Goal: Transaction & Acquisition: Download file/media

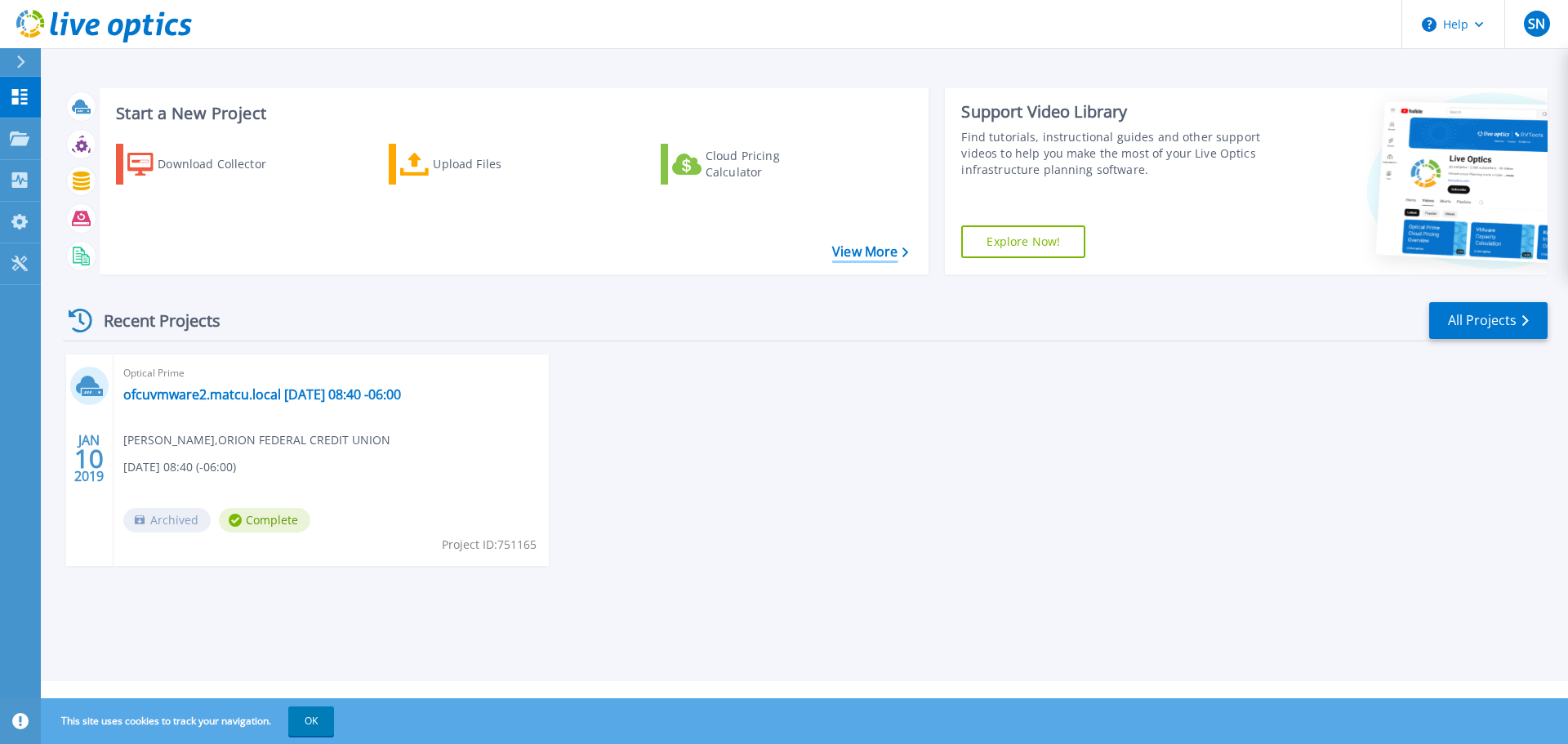
click at [847, 247] on link "View More" at bounding box center [870, 252] width 76 height 15
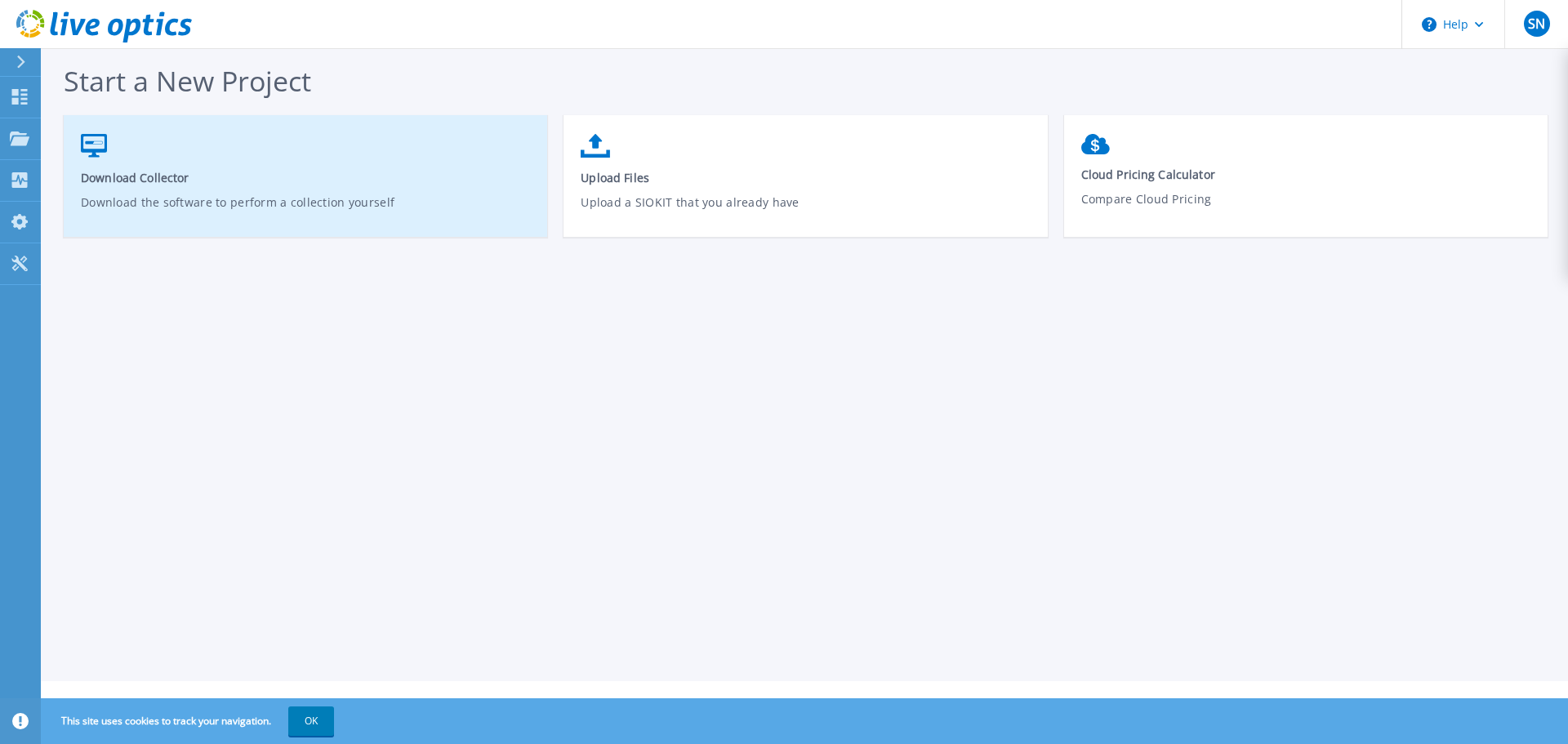
click at [161, 183] on span "Download Collector" at bounding box center [305, 177] width 450 height 15
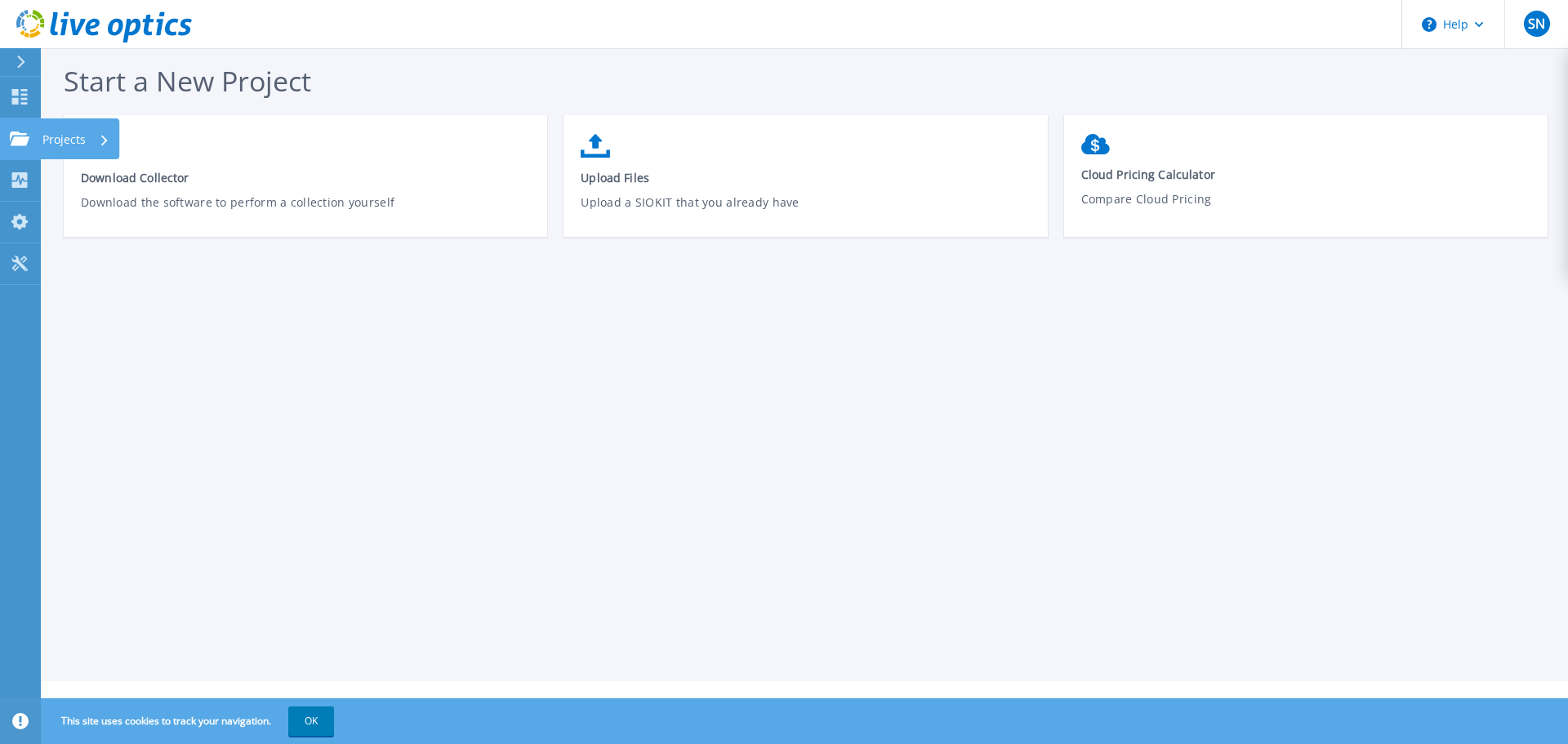
click at [19, 141] on icon at bounding box center [20, 138] width 20 height 14
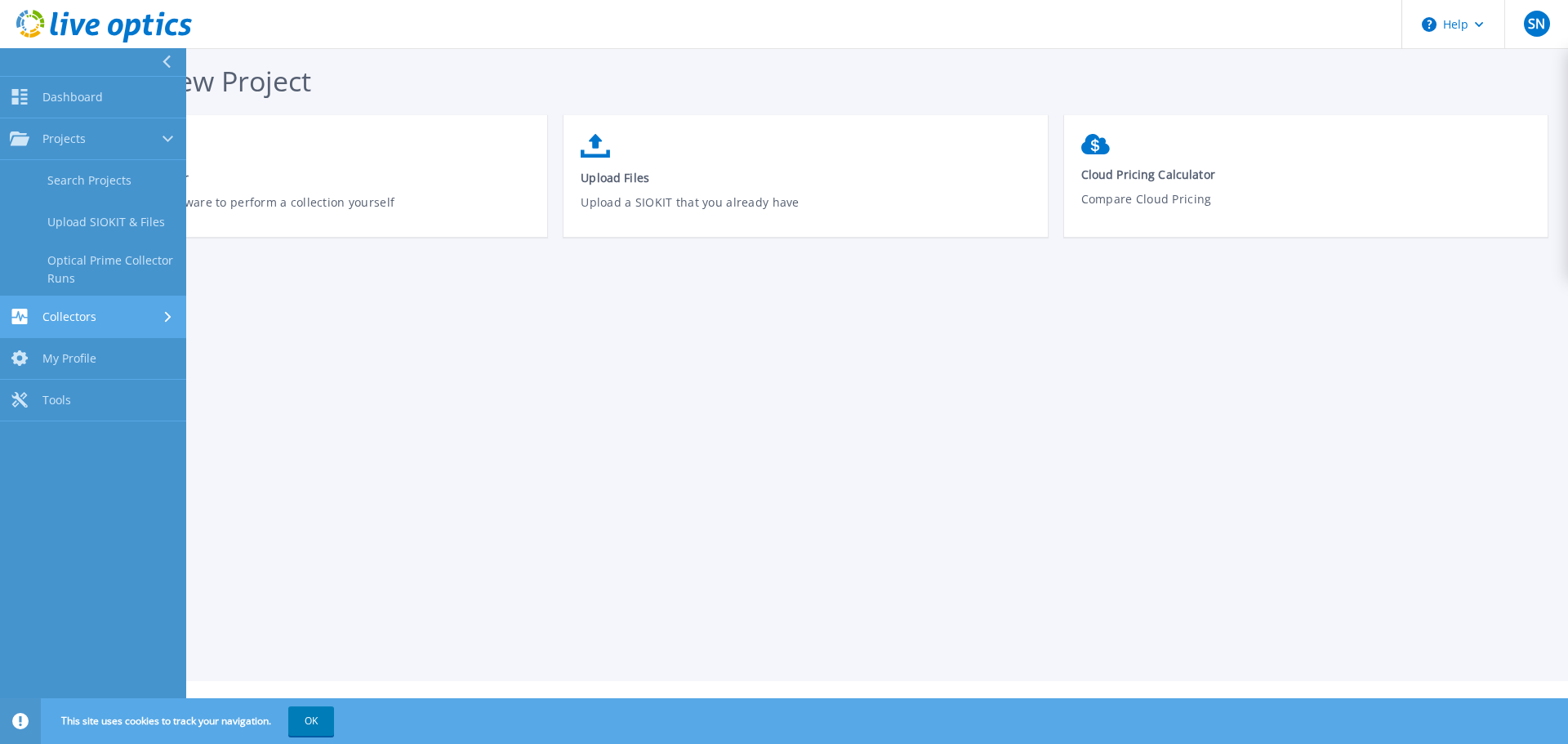
click at [96, 306] on link "Collectors Collectors" at bounding box center [93, 318] width 186 height 42
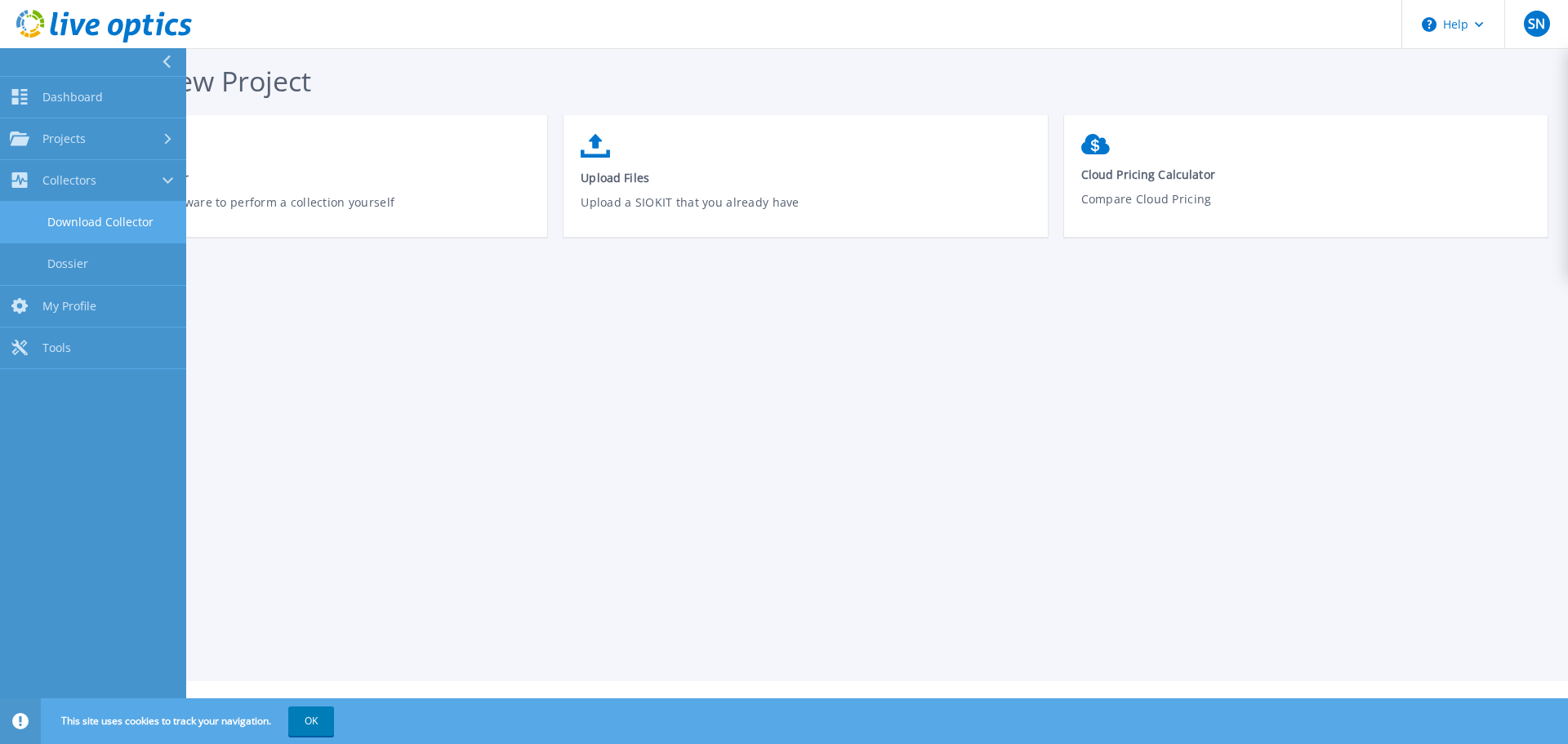
click at [81, 223] on link "Download Collector" at bounding box center [93, 223] width 186 height 42
